Goal: Task Accomplishment & Management: Manage account settings

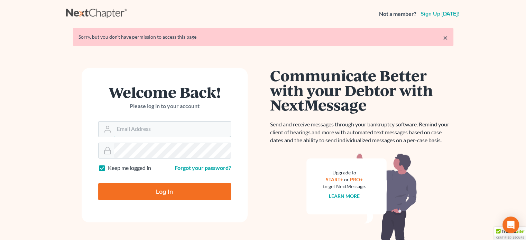
type input "[PERSON_NAME][EMAIL_ADDRESS][DOMAIN_NAME]"
click at [187, 192] on input "Log In" at bounding box center [164, 191] width 133 height 17
type input "Thinking..."
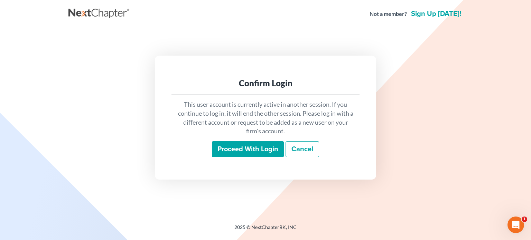
click at [233, 150] on input "Proceed with login" at bounding box center [248, 149] width 72 height 16
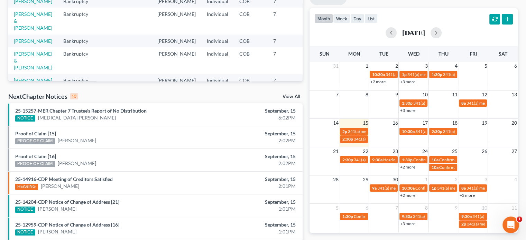
scroll to position [116, 0]
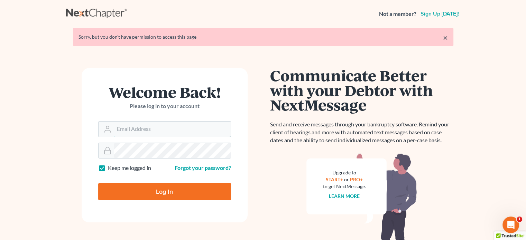
type input "[PERSON_NAME][EMAIL_ADDRESS][DOMAIN_NAME]"
click at [160, 195] on input "Log In" at bounding box center [164, 191] width 133 height 17
type input "Thinking..."
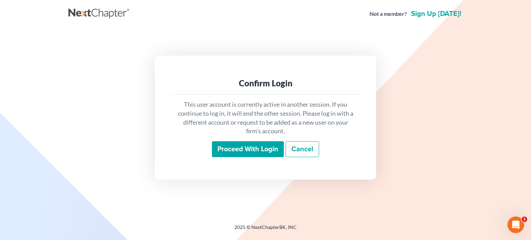
click at [261, 151] on input "Proceed with login" at bounding box center [248, 149] width 72 height 16
